Goal: Task Accomplishment & Management: Manage account settings

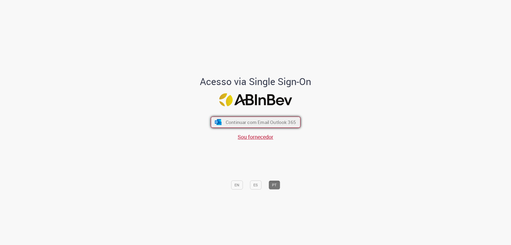
click at [254, 125] on span "Continuar com Email Outlook 365" at bounding box center [260, 122] width 70 height 6
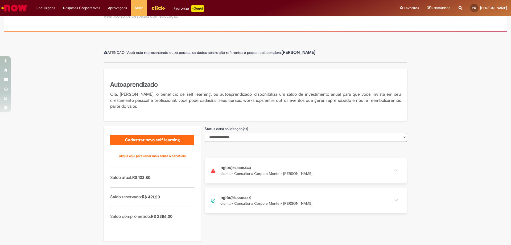
scroll to position [43, 0]
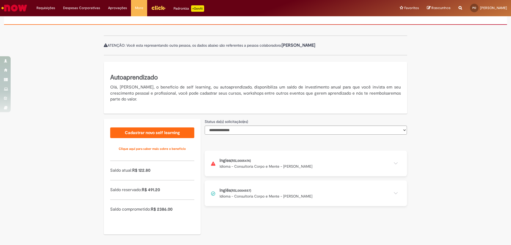
click at [394, 164] on button at bounding box center [306, 163] width 202 height 26
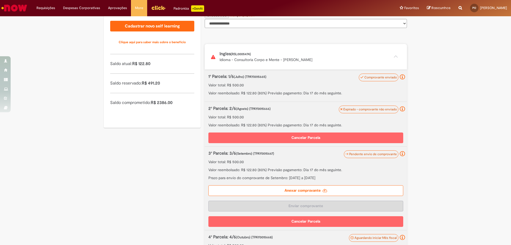
scroll to position [176, 0]
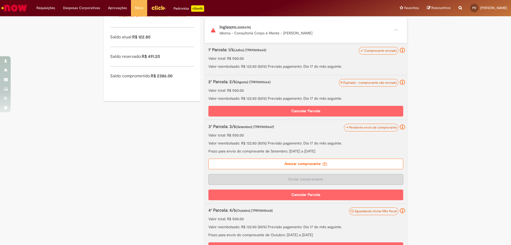
click at [337, 162] on label "Anexar comprovante" at bounding box center [305, 163] width 195 height 11
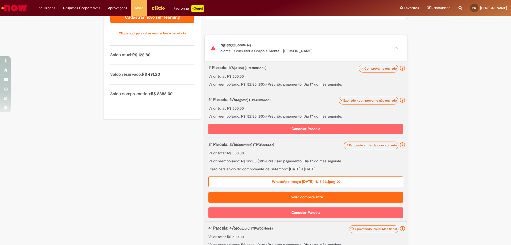
scroll to position [167, 0]
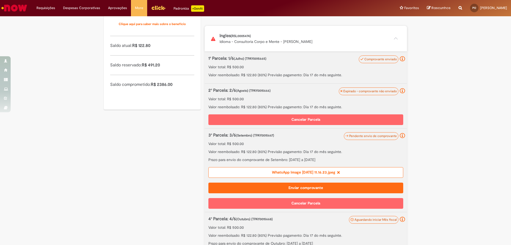
click at [327, 187] on button "Enviar comprovante" at bounding box center [305, 187] width 195 height 11
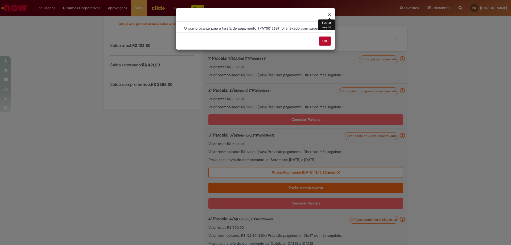
click at [324, 42] on button "OK" at bounding box center [325, 40] width 12 height 9
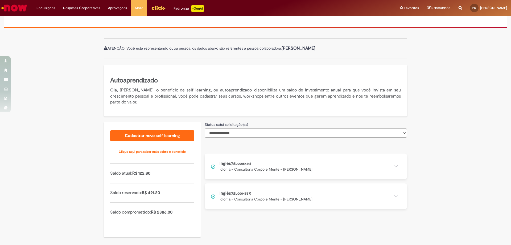
scroll to position [43, 0]
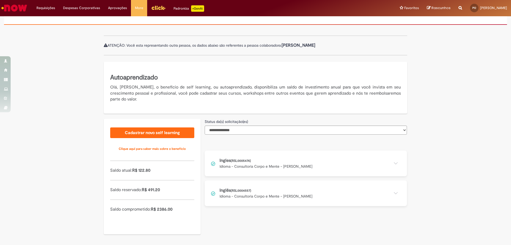
click at [392, 164] on button at bounding box center [306, 163] width 202 height 26
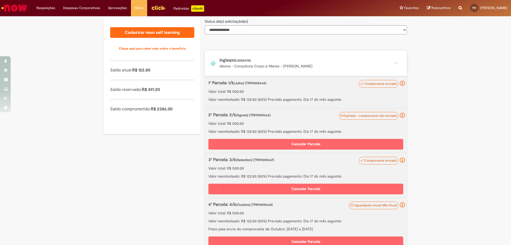
scroll to position [122, 0]
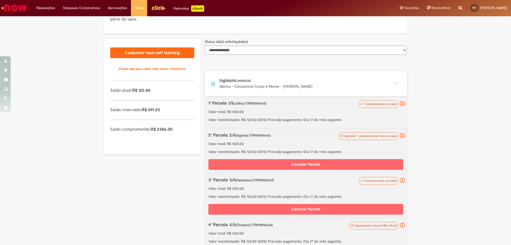
click at [308, 161] on button "Cancelar Parcela" at bounding box center [305, 164] width 195 height 11
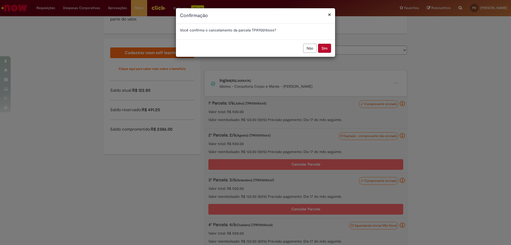
click at [324, 49] on button "Sim" at bounding box center [324, 48] width 13 height 9
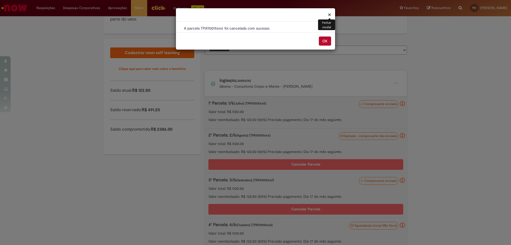
click at [323, 41] on button "OK" at bounding box center [325, 40] width 12 height 9
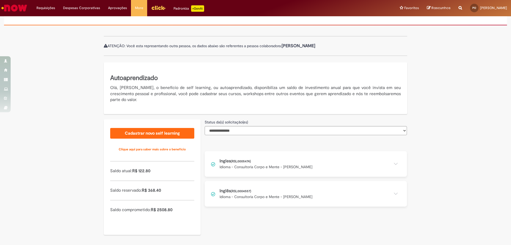
scroll to position [43, 0]
click at [393, 165] on button at bounding box center [306, 163] width 202 height 26
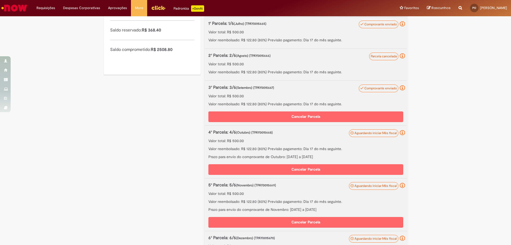
scroll to position [202, 0]
